Goal: Obtain resource: Obtain resource

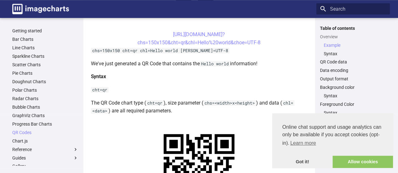
scroll to position [171, 0]
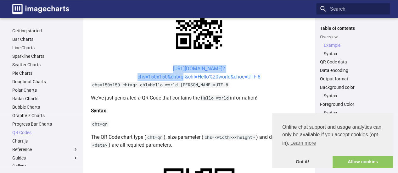
drag, startPoint x: 160, startPoint y: 68, endPoint x: 182, endPoint y: 74, distance: 22.5
click at [181, 76] on center "[URL][DOMAIN_NAME]? chs=150x150&cht=qr&chl=Hello%20world&choe=UTF-8" at bounding box center [199, 73] width 216 height 16
copy link "[URL][DOMAIN_NAME]? chs=150x150&cht="
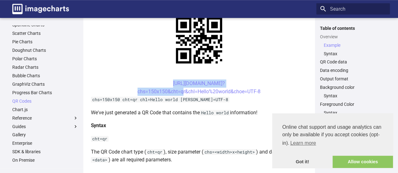
scroll to position [157, 0]
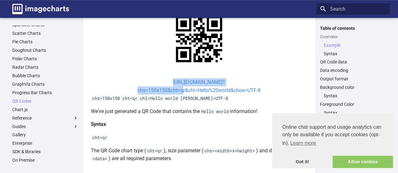
copy link "[URL][DOMAIN_NAME]? chs=150x150&cht="
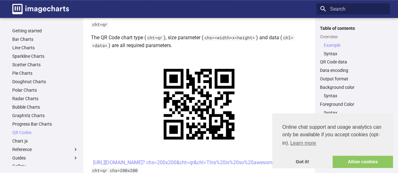
scroll to position [346, 0]
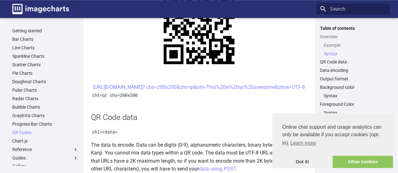
drag, startPoint x: 158, startPoint y: 86, endPoint x: 279, endPoint y: 95, distance: 120.4
click at [279, 91] on center "[URL][DOMAIN_NAME]? chs=200x200&cht=qr&chl=This%20is%20so%20awesome&choe=UTF-8" at bounding box center [199, 87] width 216 height 8
copy link "[URL][DOMAIN_NAME]? chs=200x200&cht=qr&chl=This%20is%20so%20awesome&choe=UTF-8"
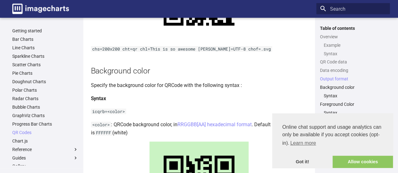
scroll to position [754, 0]
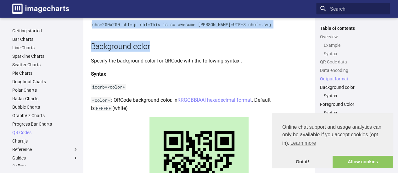
drag, startPoint x: 89, startPoint y: 34, endPoint x: 254, endPoint y: 37, distance: 164.7
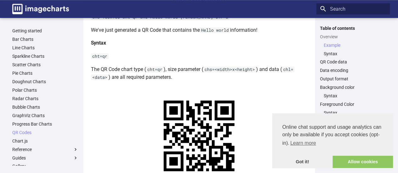
scroll to position [189, 0]
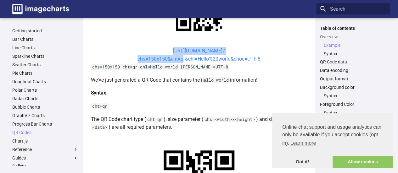
drag, startPoint x: 159, startPoint y: 50, endPoint x: 182, endPoint y: 57, distance: 24.3
click at [180, 59] on center "[URL][DOMAIN_NAME]? chs=150x150&cht=qr&chl=Hello%20world&choe=UTF-8" at bounding box center [199, 55] width 216 height 16
copy link "[URL][DOMAIN_NAME]? chs=150x150&cht="
